Goal: Task Accomplishment & Management: Manage account settings

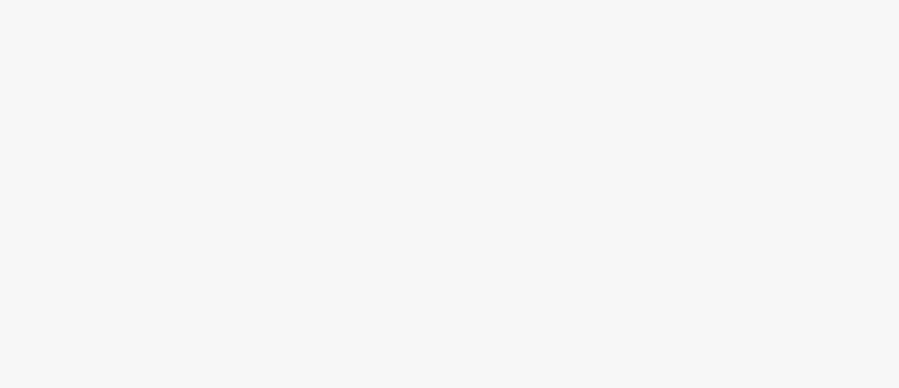
click at [495, 248] on body at bounding box center [449, 194] width 899 height 388
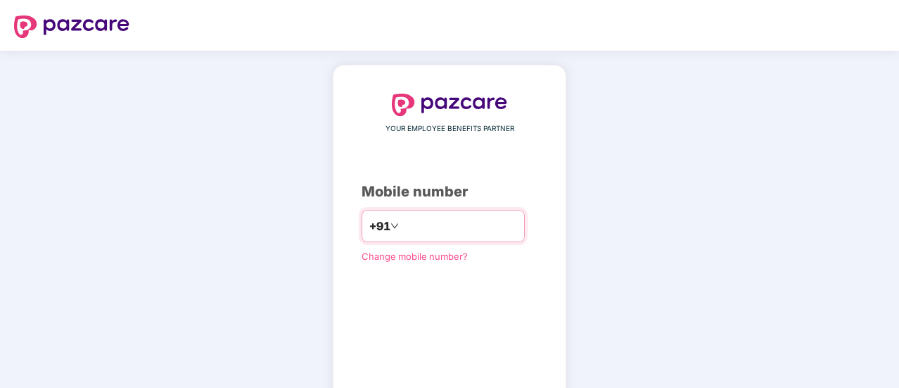
click at [440, 229] on input "number" at bounding box center [459, 226] width 115 height 23
type input "**********"
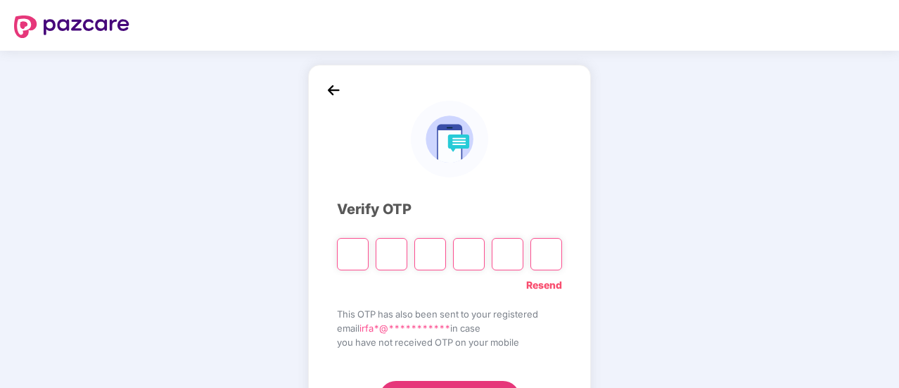
type input "*"
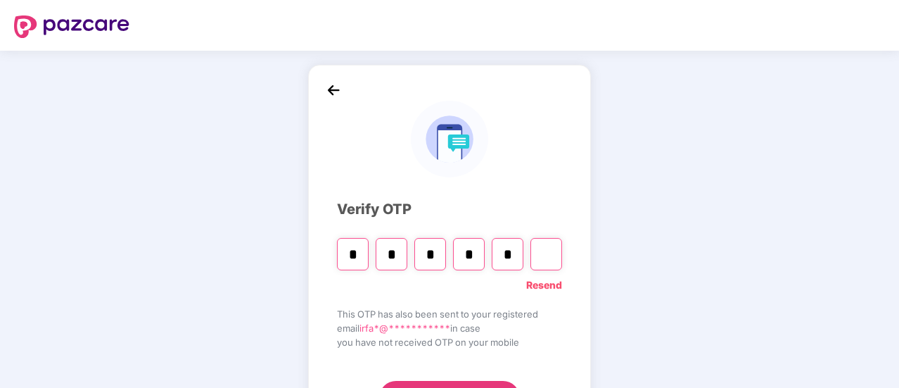
type input "*"
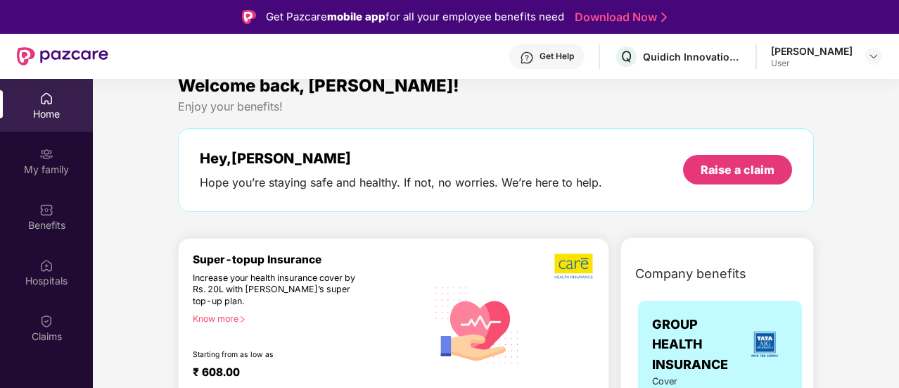
scroll to position [18, 0]
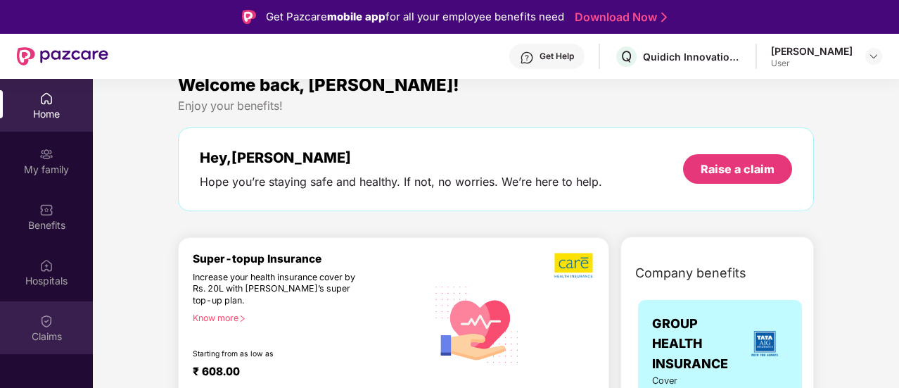
click at [58, 325] on div "Claims" at bounding box center [46, 327] width 93 height 53
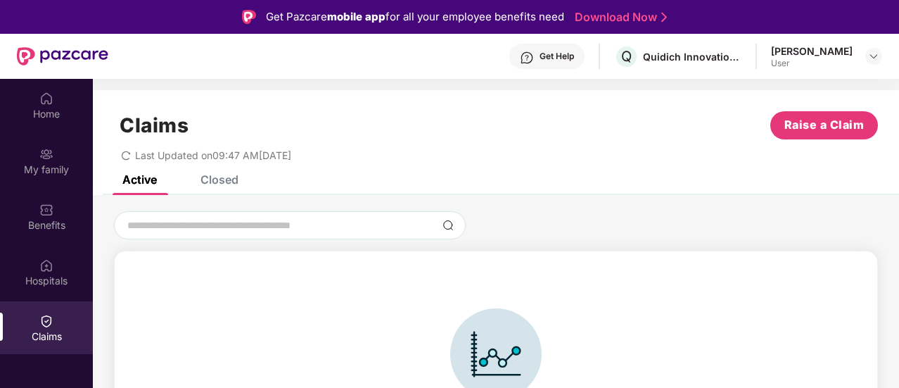
click at [236, 183] on div "Closed" at bounding box center [219, 179] width 38 height 14
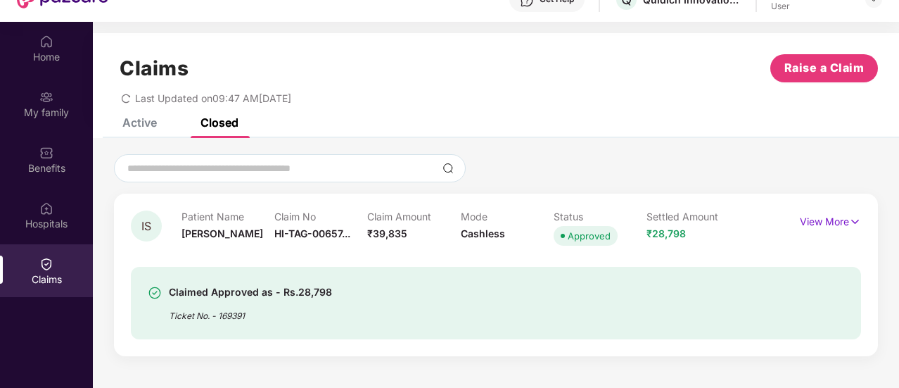
scroll to position [56, 0]
click at [854, 219] on img at bounding box center [855, 222] width 12 height 15
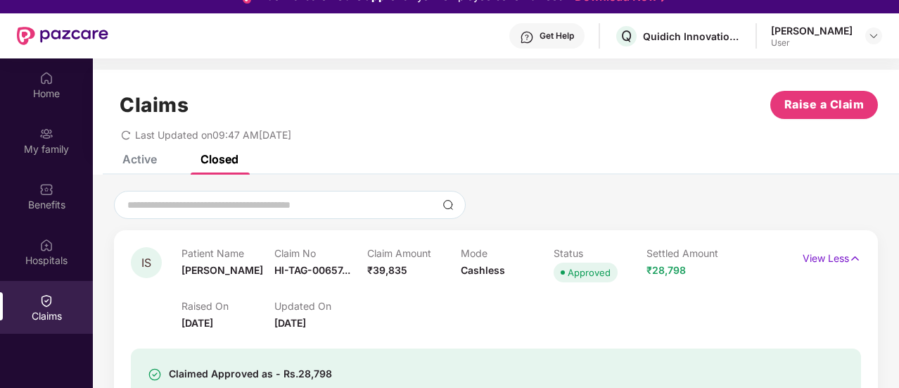
scroll to position [0, 0]
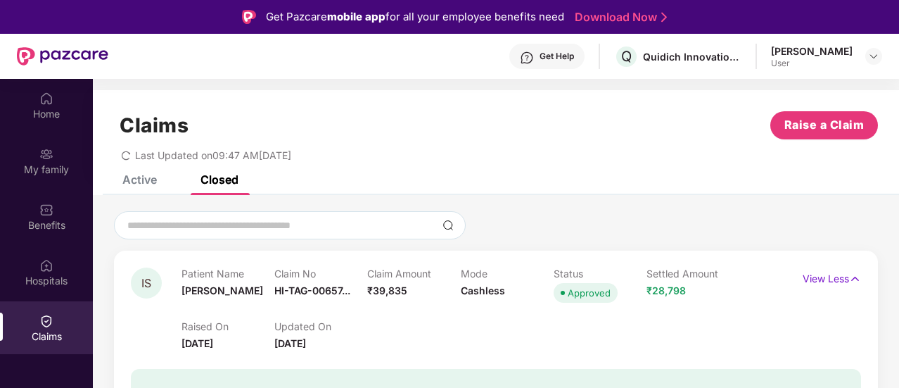
click at [142, 177] on div "Active" at bounding box center [139, 179] width 34 height 14
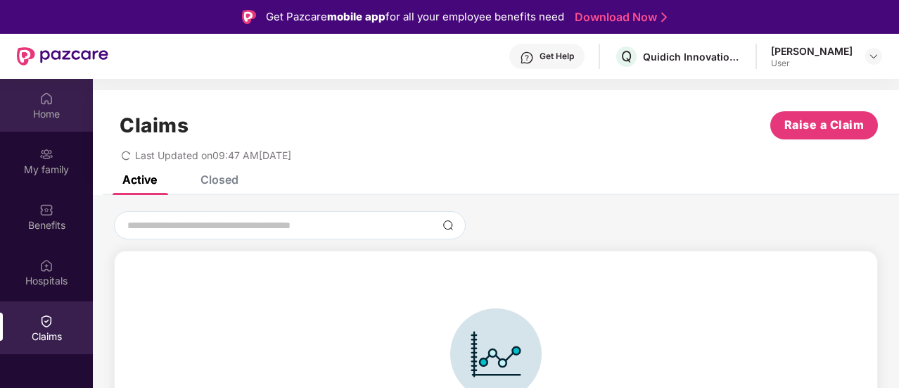
click at [54, 110] on div "Home" at bounding box center [46, 114] width 93 height 14
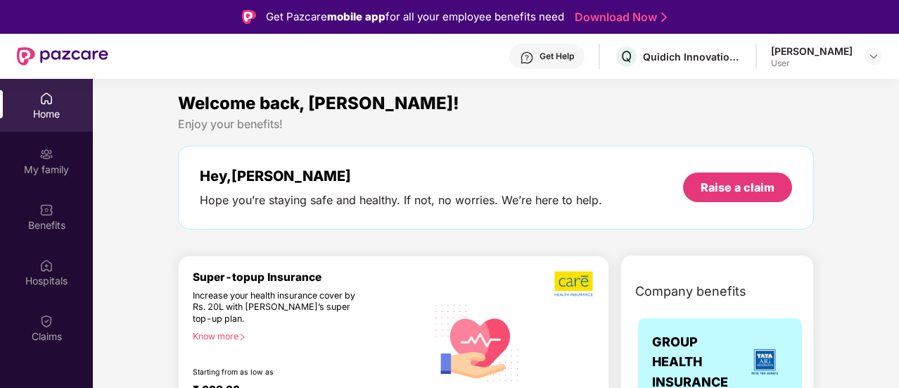
click at [574, 56] on div "Get Help" at bounding box center [556, 56] width 34 height 11
click at [366, 136] on div "Welcome back, [PERSON_NAME]! Enjoy your benefits! Hey, [PERSON_NAME] Hope you’r…" at bounding box center [495, 166] width 647 height 153
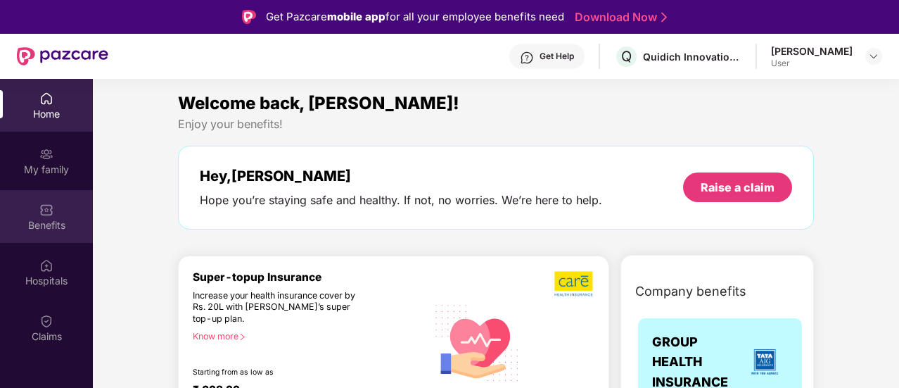
click at [51, 218] on div "Benefits" at bounding box center [46, 225] width 93 height 14
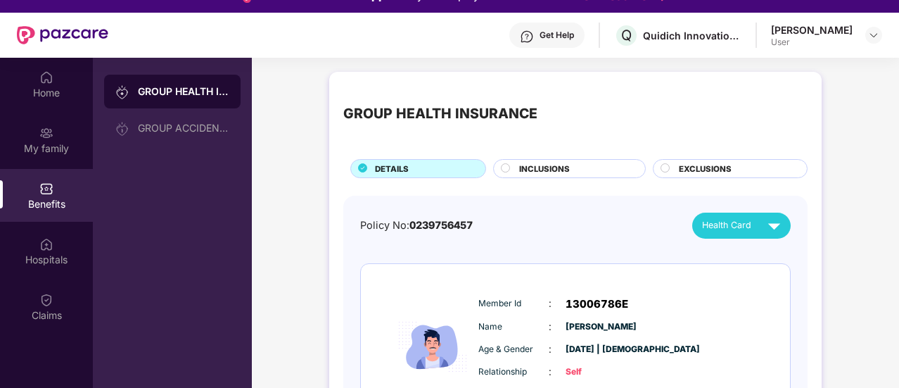
scroll to position [20, 0]
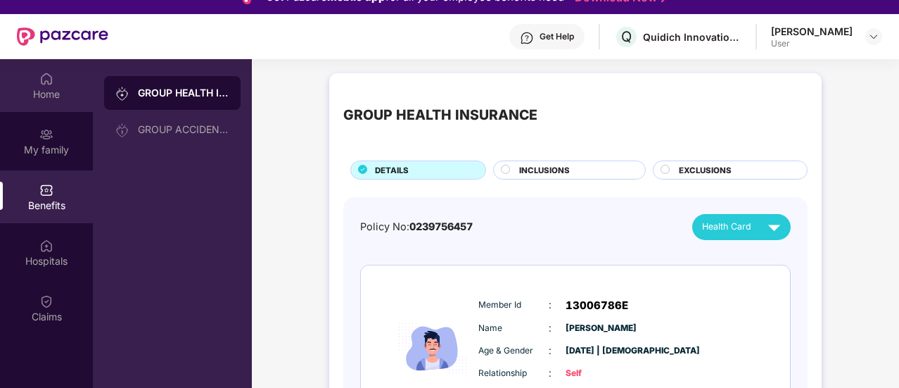
click at [43, 100] on div "Home" at bounding box center [46, 94] width 93 height 14
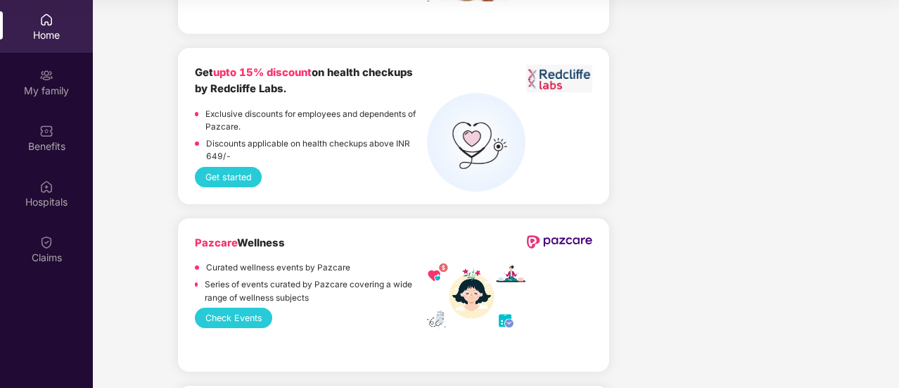
scroll to position [2234, 0]
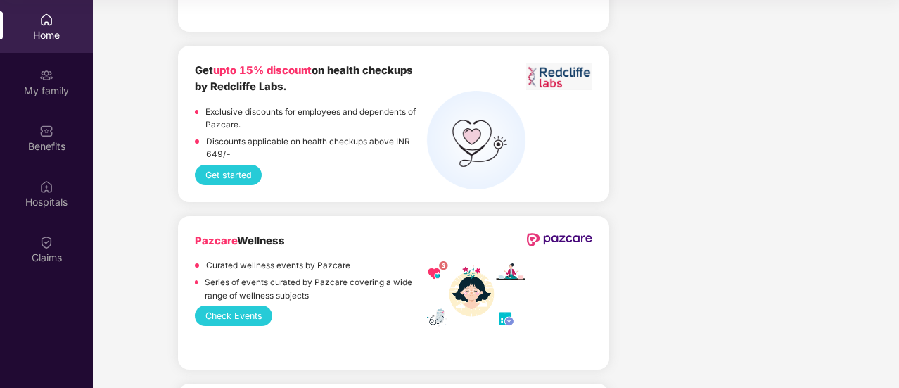
click at [234, 165] on button "Get started" at bounding box center [228, 175] width 67 height 20
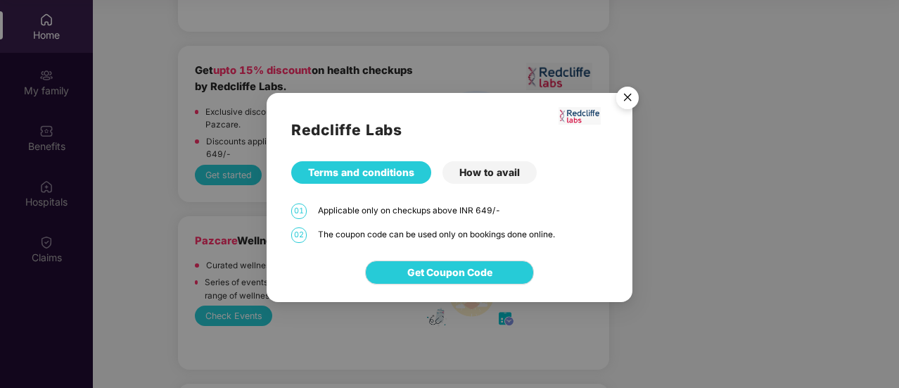
click at [478, 177] on div "How to avail" at bounding box center [489, 172] width 94 height 23
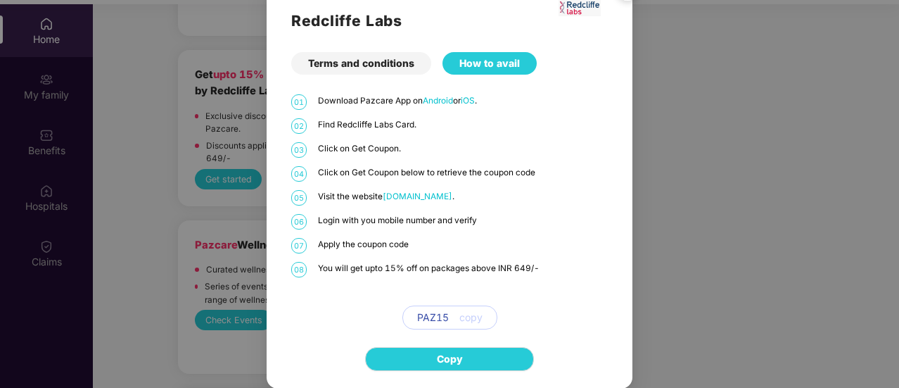
scroll to position [0, 0]
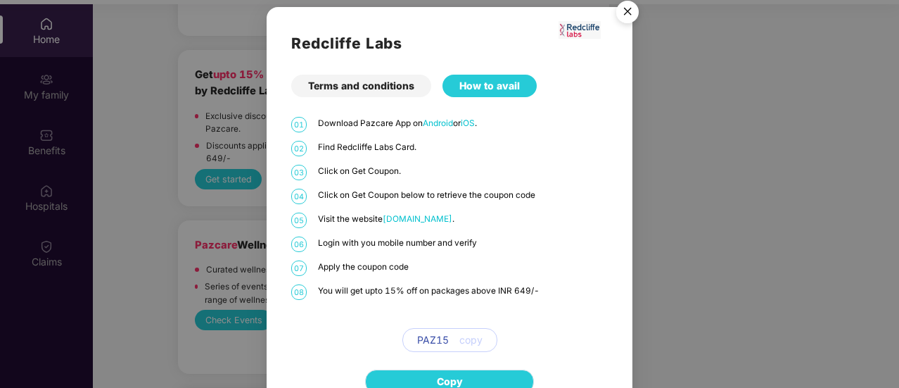
click at [477, 373] on button "Copy" at bounding box center [449, 381] width 169 height 24
click at [470, 380] on button "Copy" at bounding box center [449, 381] width 169 height 24
click at [623, 8] on img "Close" at bounding box center [627, 13] width 39 height 39
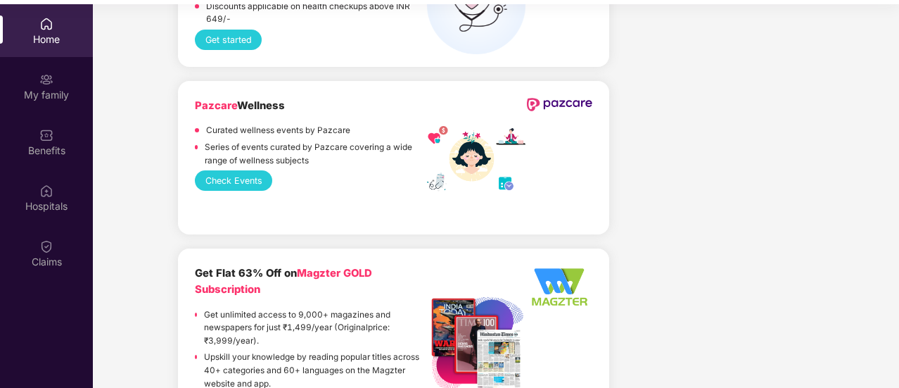
scroll to position [2374, 0]
click at [246, 170] on button "Check Events" at bounding box center [233, 180] width 77 height 20
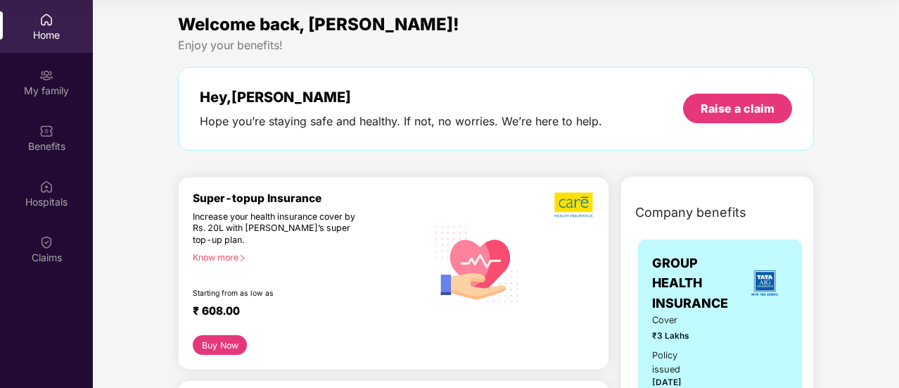
scroll to position [0, 0]
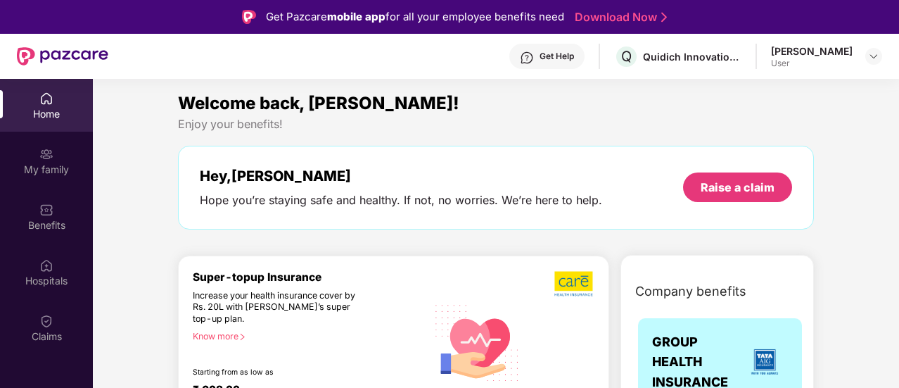
click at [848, 51] on div "[PERSON_NAME]" at bounding box center [812, 50] width 82 height 13
click at [878, 57] on img at bounding box center [873, 56] width 11 height 11
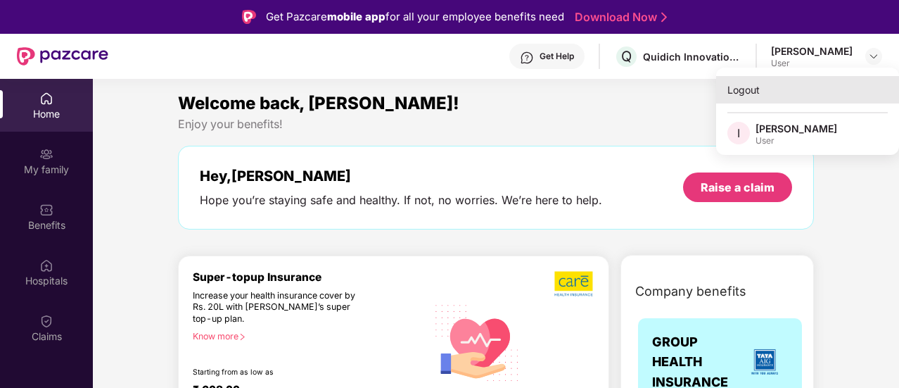
click at [743, 89] on div "Logout" at bounding box center [807, 89] width 183 height 27
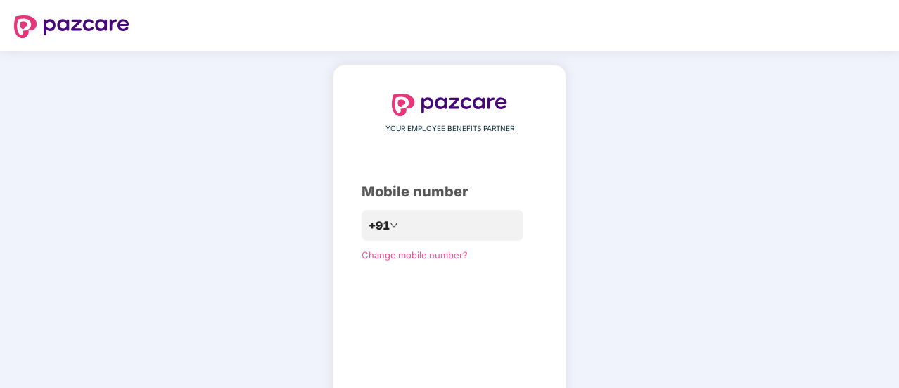
click at [275, 215] on div "YOUR EMPLOYEE BENEFITS PARTNER Mobile number +91 Change mobile number? Send OTP" at bounding box center [449, 258] width 899 height 415
